Goal: Information Seeking & Learning: Learn about a topic

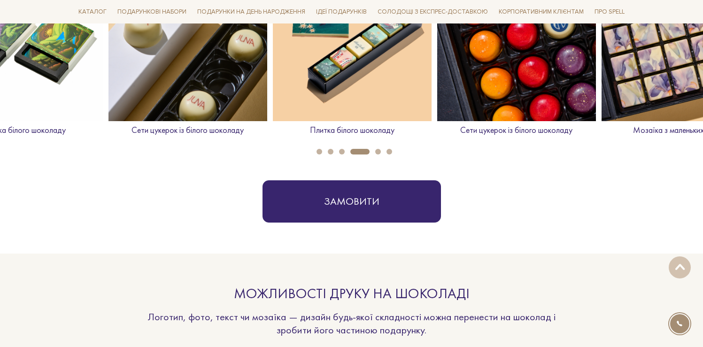
scroll to position [556, 0]
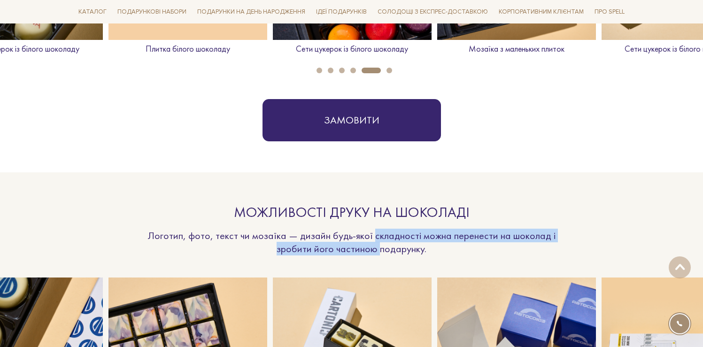
drag, startPoint x: 374, startPoint y: 235, endPoint x: 381, endPoint y: 251, distance: 17.0
click at [381, 250] on p "Логотип, фото, текст чи мозаїка — дизайн будь-якої складності можна перенести н…" at bounding box center [352, 242] width 432 height 26
click at [408, 251] on p "Логотип, фото, текст чи мозаїка — дизайн будь-якої складності можна перенести н…" at bounding box center [352, 242] width 432 height 26
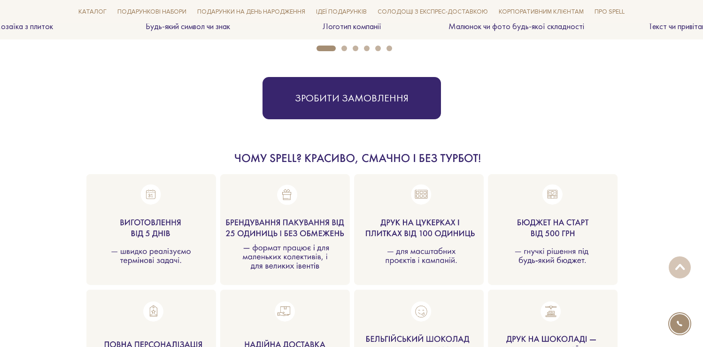
scroll to position [977, 0]
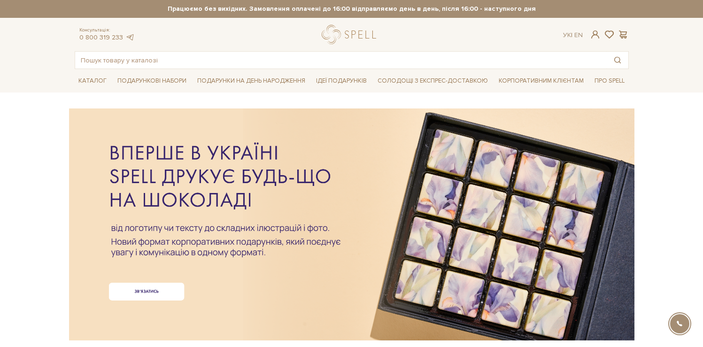
drag, startPoint x: 111, startPoint y: 149, endPoint x: 269, endPoint y: 0, distance: 217.1
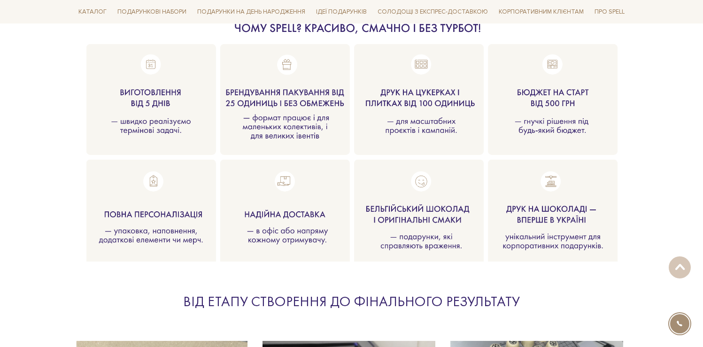
scroll to position [1104, 0]
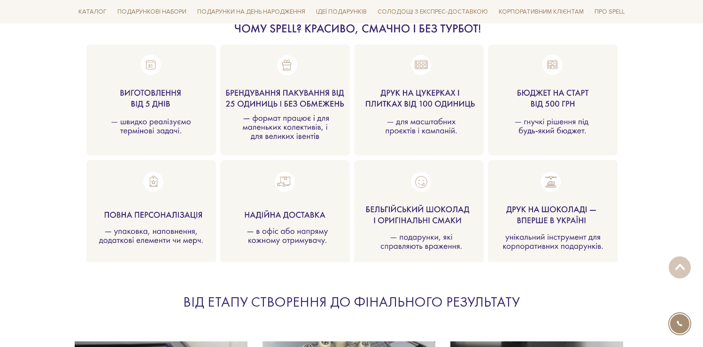
drag, startPoint x: 172, startPoint y: 102, endPoint x: 101, endPoint y: 90, distance: 72.0
click at [101, 90] on div at bounding box center [352, 126] width 554 height 210
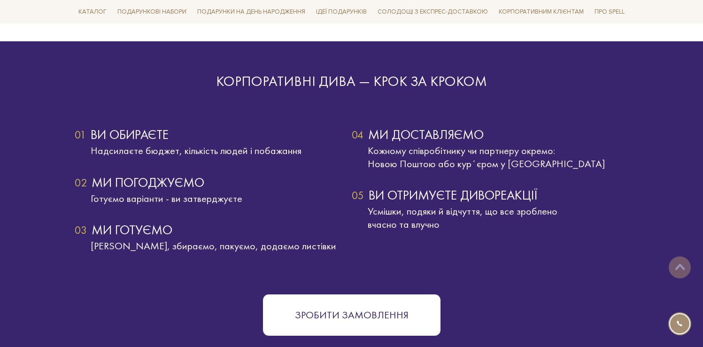
scroll to position [1681, 0]
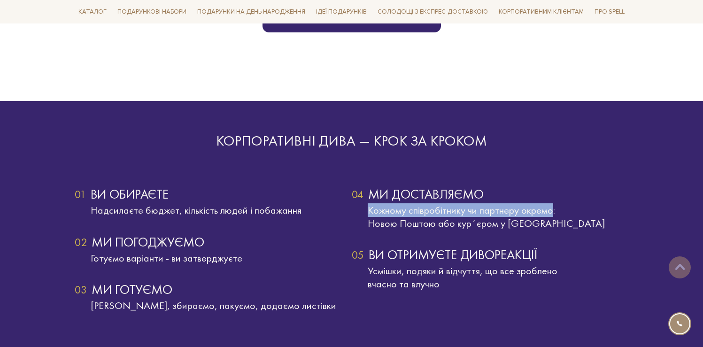
drag, startPoint x: 367, startPoint y: 211, endPoint x: 552, endPoint y: 208, distance: 184.9
click at [552, 208] on div "Кожному співробітнику чи партнеру окремо: Новою Поштою або курʼєром у Києві" at bounding box center [489, 217] width 277 height 26
copy div "Кожному співробітнику чи партнеру окремо"
click at [420, 239] on div "04 Ми доставляємо Кожному співробітнику чи партнеру окремо: Новою Поштою або ку…" at bounding box center [489, 259] width 277 height 143
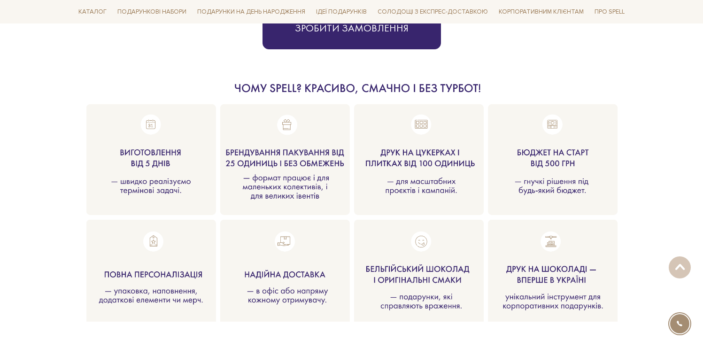
scroll to position [1062, 0]
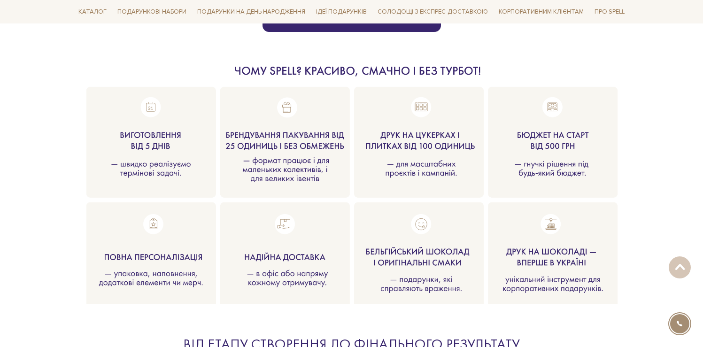
drag, startPoint x: 381, startPoint y: 136, endPoint x: 469, endPoint y: 188, distance: 102.9
click at [469, 188] on div at bounding box center [352, 168] width 554 height 210
drag, startPoint x: 316, startPoint y: 162, endPoint x: 320, endPoint y: 186, distance: 24.7
click at [320, 186] on div at bounding box center [352, 168] width 554 height 210
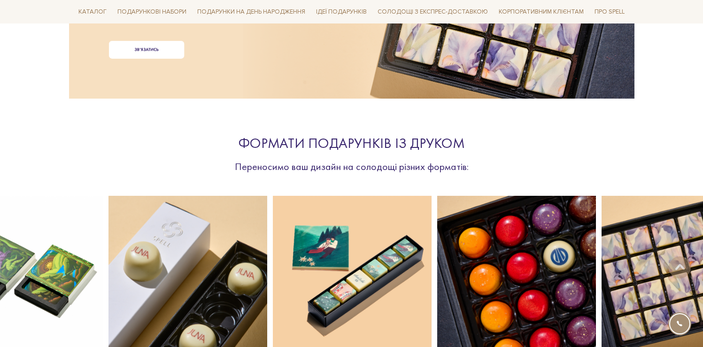
scroll to position [302, 0]
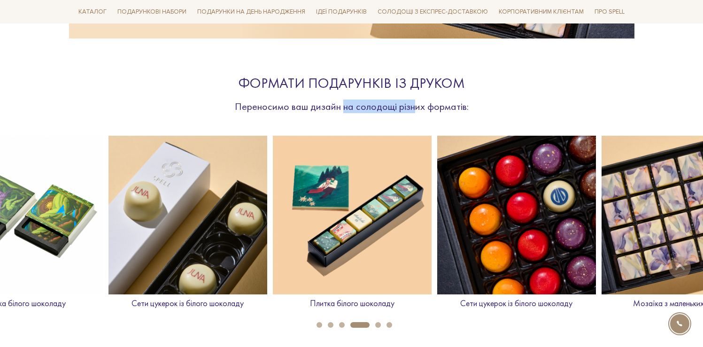
drag, startPoint x: 343, startPoint y: 107, endPoint x: 412, endPoint y: 108, distance: 68.5
click at [412, 108] on p "Переносимо ваш дизайн на солодощі різних форматів:" at bounding box center [352, 106] width 432 height 13
click at [362, 117] on section "Формати подарунків із друком Переносимо ваш дизайн на солодощі різних форматів:…" at bounding box center [351, 179] width 703 height 273
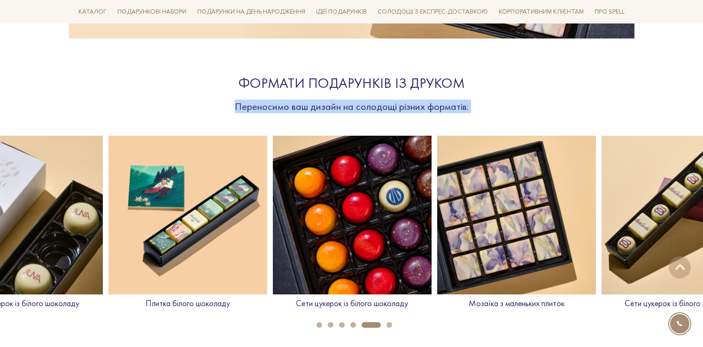
drag, startPoint x: 235, startPoint y: 107, endPoint x: 475, endPoint y: 115, distance: 240.4
click at [475, 115] on section "Формати подарунків із друком Переносимо ваш дизайн на солодощі різних форматів:…" at bounding box center [351, 179] width 703 height 273
copy div "Переносимо ваш дизайн на солодощі різних форматів: Сети цукерок із білого шокол…"
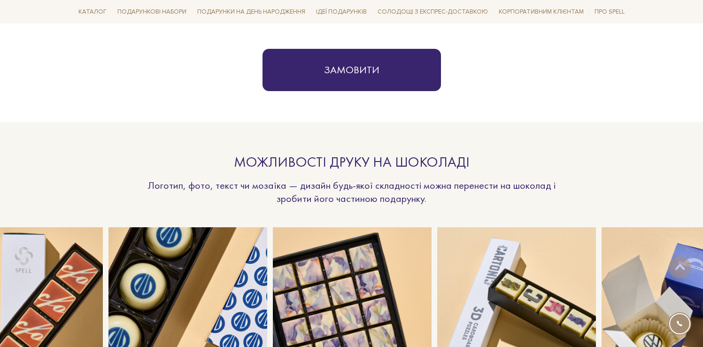
scroll to position [607, 0]
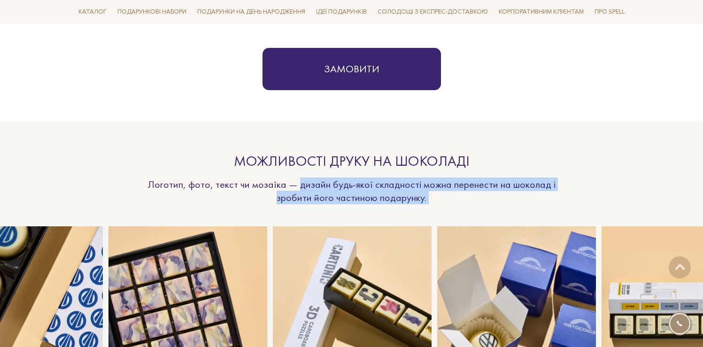
drag, startPoint x: 300, startPoint y: 185, endPoint x: 455, endPoint y: 209, distance: 156.7
click at [455, 209] on section "Можливості друку на шоколаді Логотип, фото, текст чи мозаїка — дизайн будь-якої…" at bounding box center [351, 264] width 703 height 286
copy div "дизайн будь-якої складності можна перенести на шоколад і зробити його частиною …"
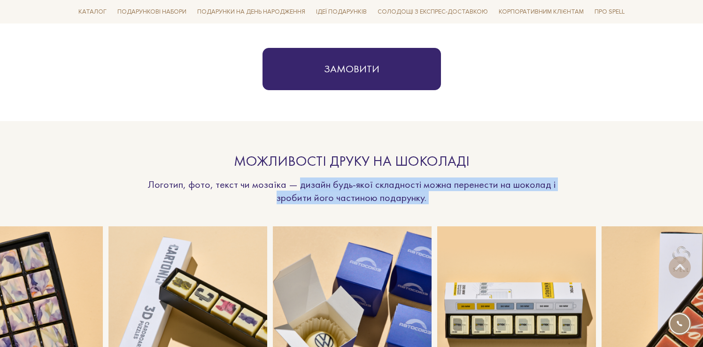
click at [255, 199] on p "Логотип, фото, текст чи мозаїка — дизайн будь-якої складності можна перенести н…" at bounding box center [352, 191] width 432 height 26
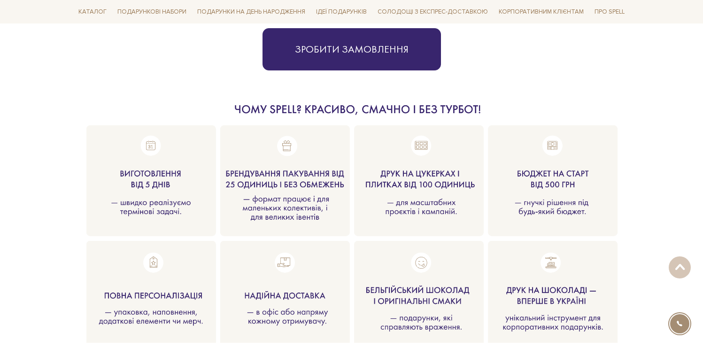
scroll to position [1039, 0]
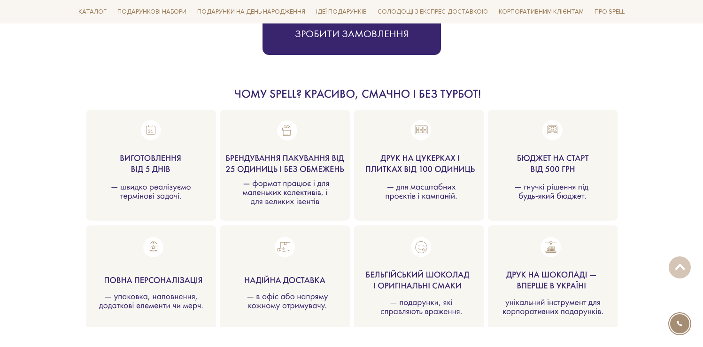
drag, startPoint x: 252, startPoint y: 183, endPoint x: 307, endPoint y: 201, distance: 57.7
click at [306, 201] on div at bounding box center [352, 191] width 554 height 210
click at [307, 201] on div at bounding box center [352, 191] width 554 height 210
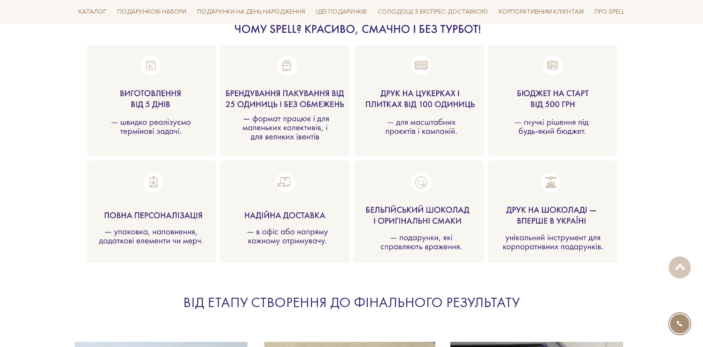
scroll to position [1108, 0]
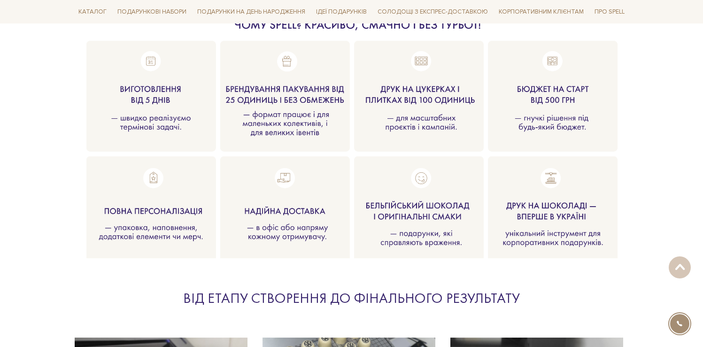
drag, startPoint x: 508, startPoint y: 204, endPoint x: 606, endPoint y: 256, distance: 110.4
click at [606, 256] on section at bounding box center [351, 137] width 565 height 241
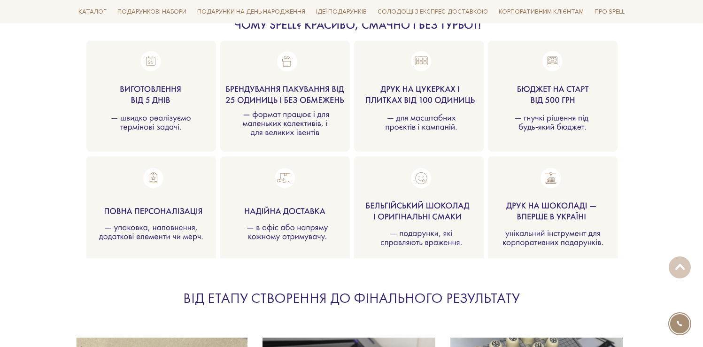
drag, startPoint x: 247, startPoint y: 210, endPoint x: 330, endPoint y: 221, distance: 84.2
click at [330, 221] on div at bounding box center [352, 122] width 554 height 210
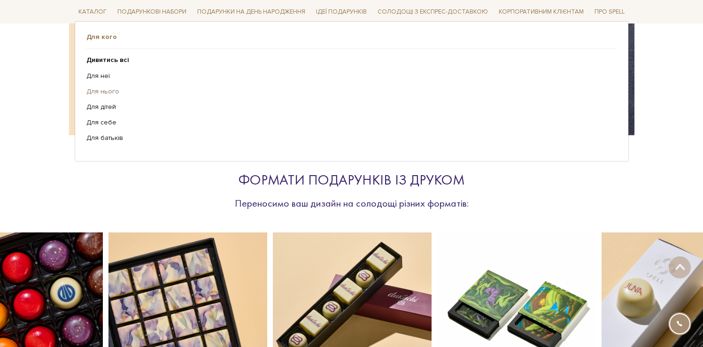
scroll to position [0, 0]
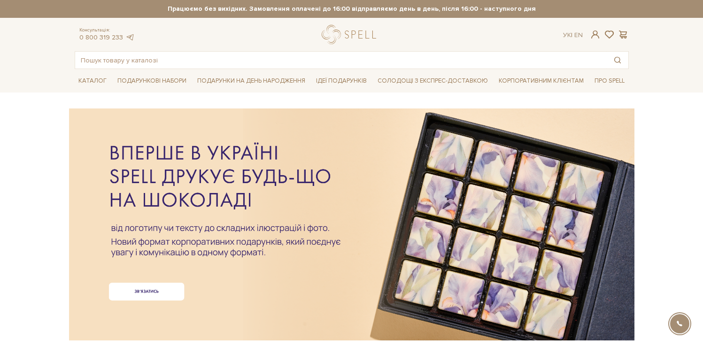
click at [394, 257] on div at bounding box center [352, 209] width 554 height 210
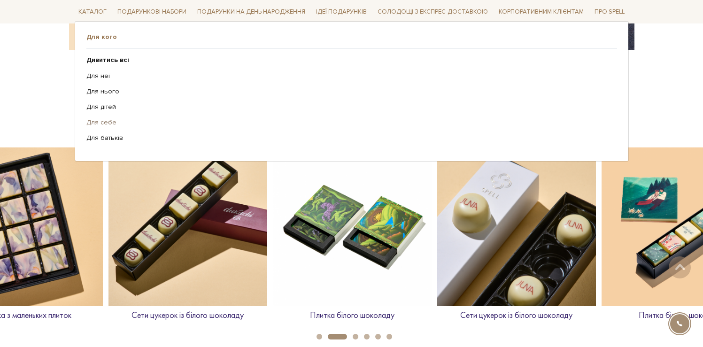
scroll to position [290, 0]
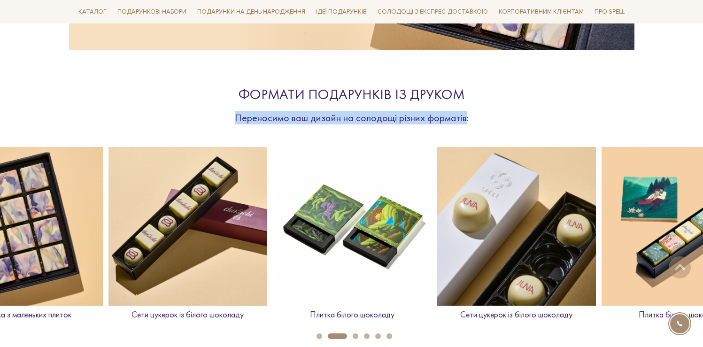
drag, startPoint x: 235, startPoint y: 119, endPoint x: 463, endPoint y: 117, distance: 228.1
click at [463, 117] on p "Переносимо ваш дизайн на солодощі різних форматів:" at bounding box center [352, 117] width 432 height 13
copy p "Переносимо ваш дизайн на солодощі різних форматів"
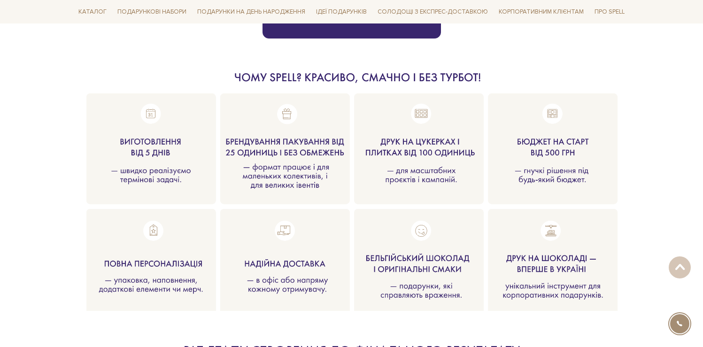
scroll to position [1056, 0]
